Goal: Task Accomplishment & Management: Manage account settings

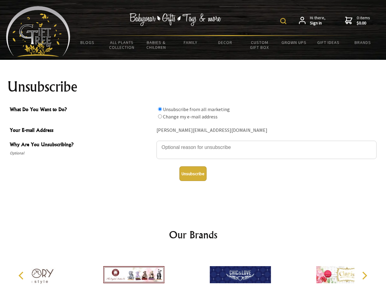
click at [284, 21] on img at bounding box center [283, 21] width 6 height 6
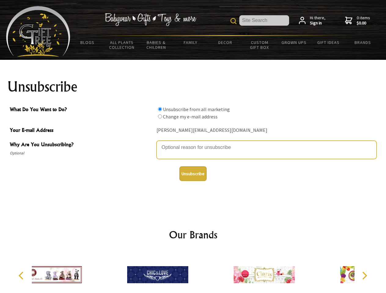
click at [193, 143] on textarea "Why Are You Unsubscribing?" at bounding box center [266, 150] width 220 height 18
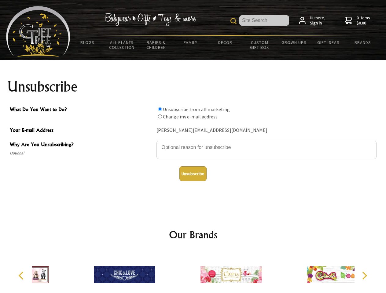
click at [160, 109] on input "What Do You Want to Do?" at bounding box center [160, 109] width 4 height 4
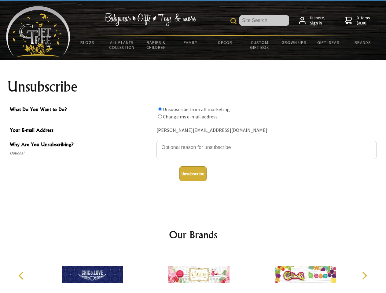
click at [160, 116] on input "What Do You Want to Do?" at bounding box center [160, 117] width 4 height 4
radio input "true"
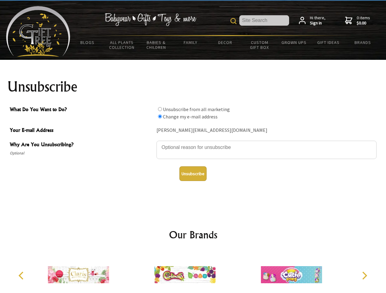
click at [193, 174] on button "Unsubscribe" at bounding box center [192, 173] width 27 height 15
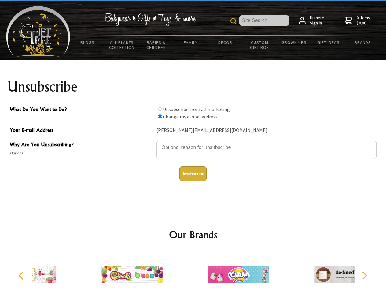
click at [193, 272] on div at bounding box center [238, 276] width 106 height 48
click at [22, 276] on icon "Previous" at bounding box center [22, 276] width 8 height 8
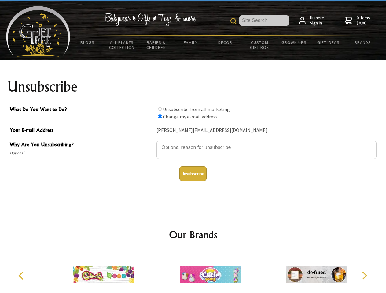
click at [364, 276] on icon "Next" at bounding box center [364, 276] width 8 height 8
